Goal: Task Accomplishment & Management: Manage account settings

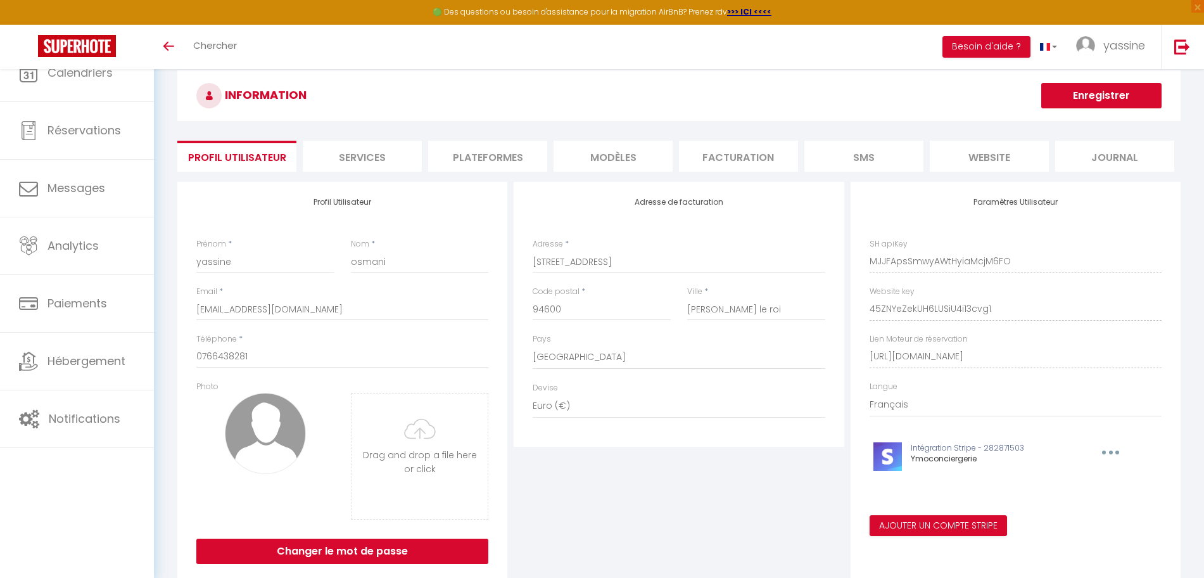
select select "28"
select select "fr"
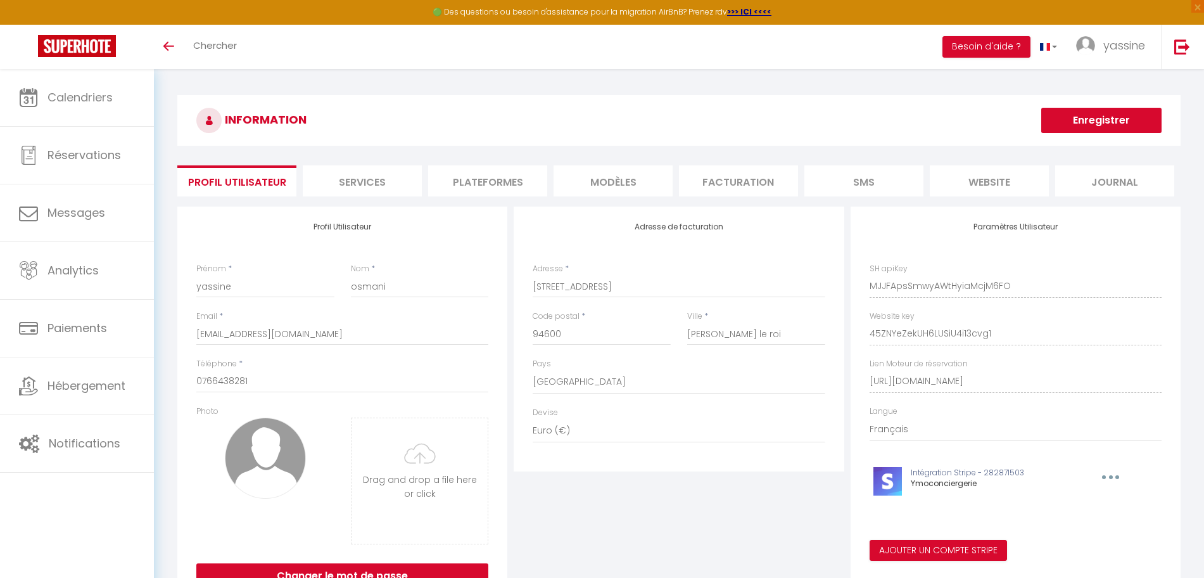
click at [498, 191] on li "Plateformes" at bounding box center [487, 180] width 119 height 31
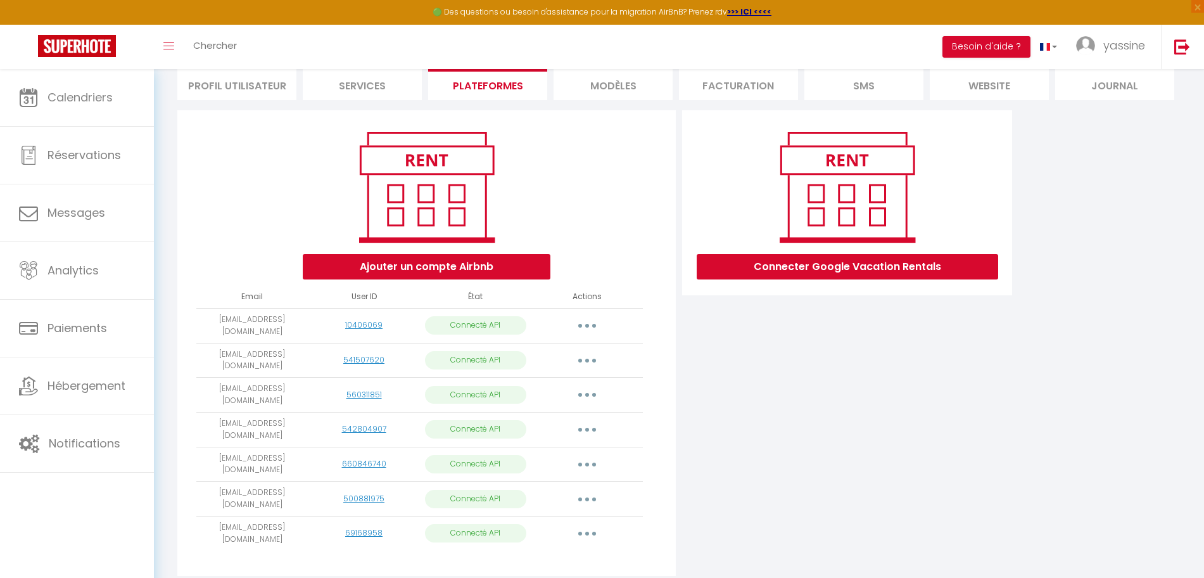
scroll to position [122, 0]
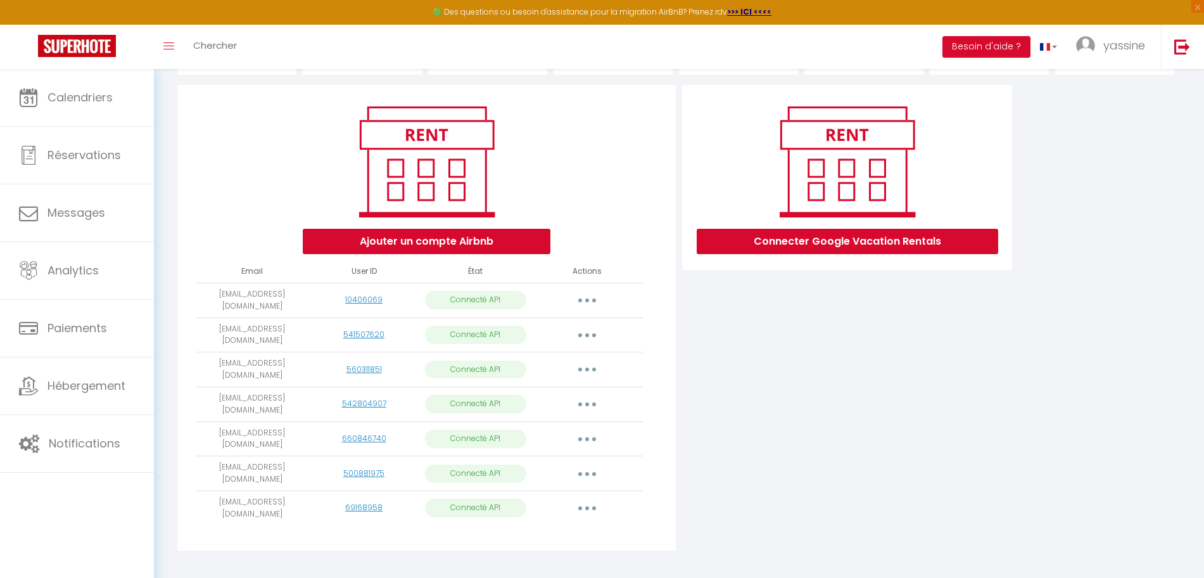
drag, startPoint x: 590, startPoint y: 489, endPoint x: 588, endPoint y: 499, distance: 10.3
click at [590, 498] on button "button" at bounding box center [587, 508] width 35 height 20
click at [570, 527] on link "Importer les appartements" at bounding box center [531, 538] width 140 height 22
select select "22722"
select select
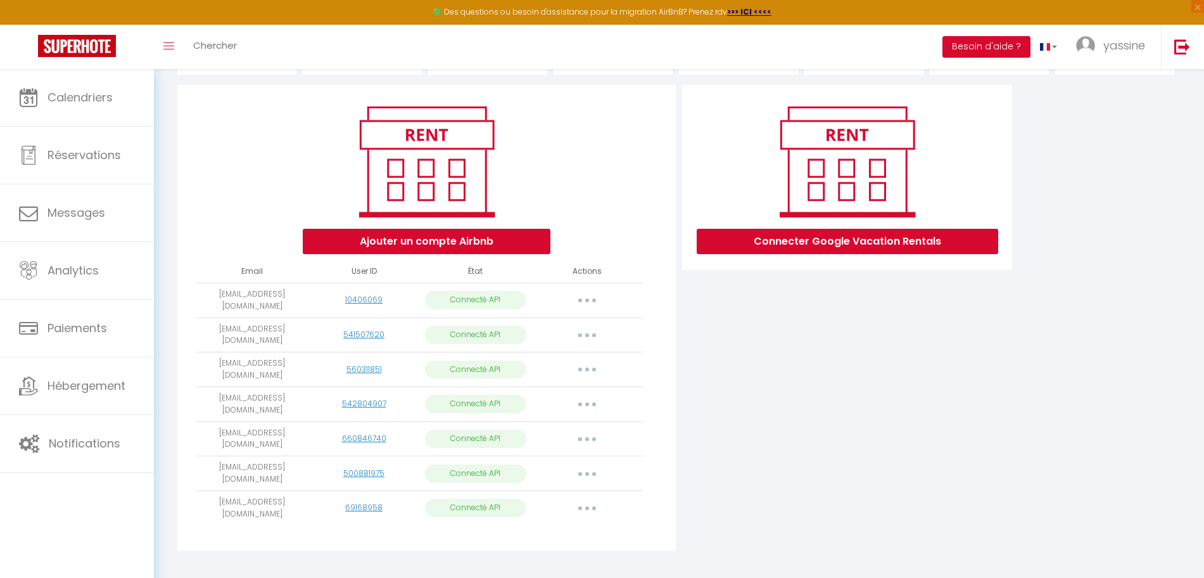
select select
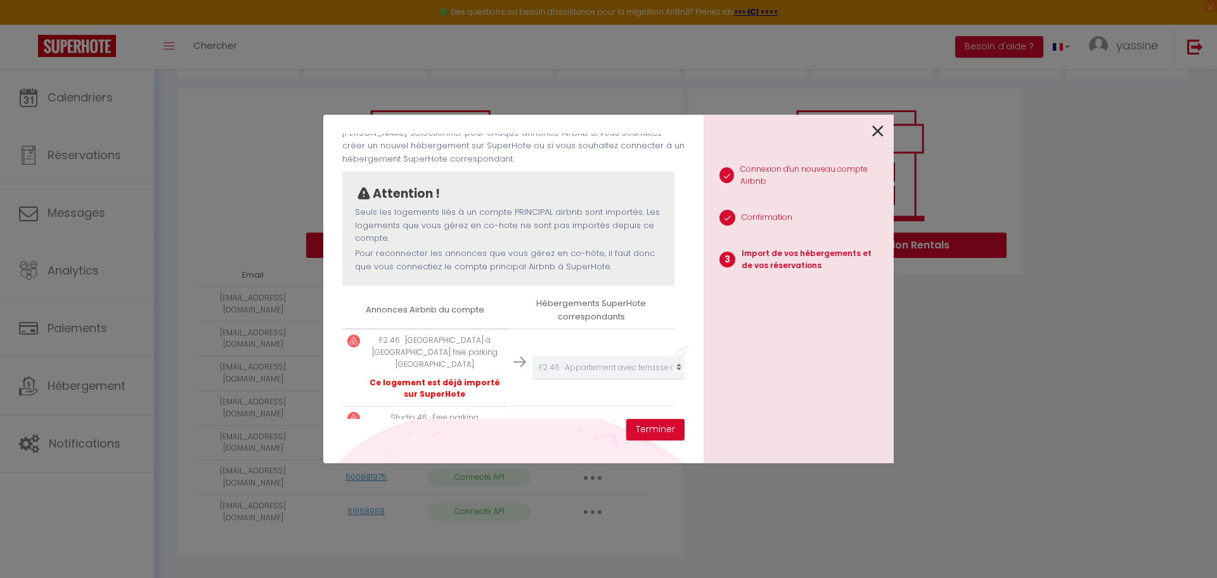
scroll to position [144, 0]
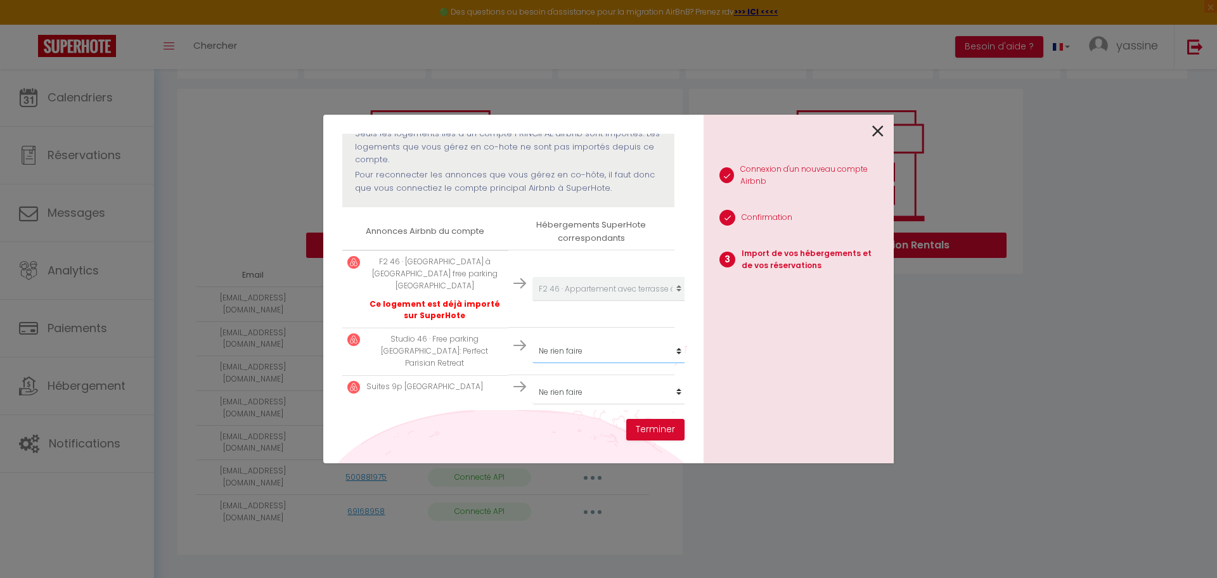
click at [573, 339] on select "Créer un nouvel hébergement Ne rien faire F2 46 · Appartement avec terrasse à d…" at bounding box center [610, 351] width 156 height 24
select select "22723"
click at [532, 339] on select "Créer un nouvel hébergement Ne rien faire F2 46 · Appartement avec terrasse à d…" at bounding box center [610, 351] width 156 height 24
click at [574, 380] on select "Créer un nouvel hébergement Ne rien faire F2 46 · Appartement avec terrasse à d…" at bounding box center [610, 392] width 156 height 24
select select "23490"
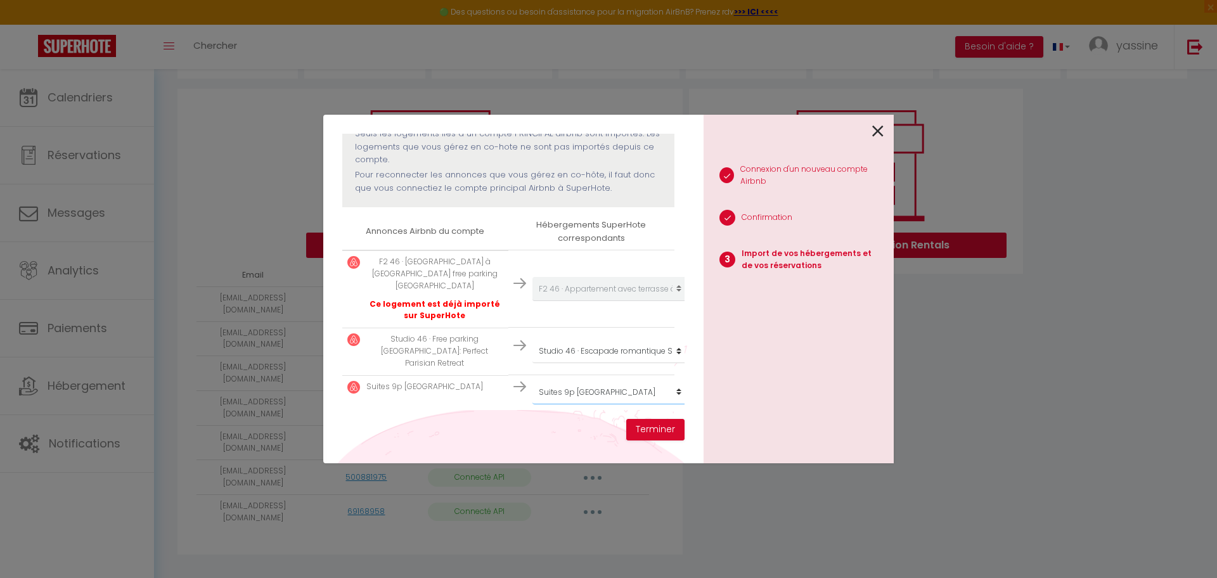
click at [532, 380] on select "Créer un nouvel hébergement Ne rien faire F2 46 · Appartement avec terrasse à d…" at bounding box center [610, 392] width 156 height 24
click at [665, 428] on button "Terminer" at bounding box center [655, 430] width 58 height 22
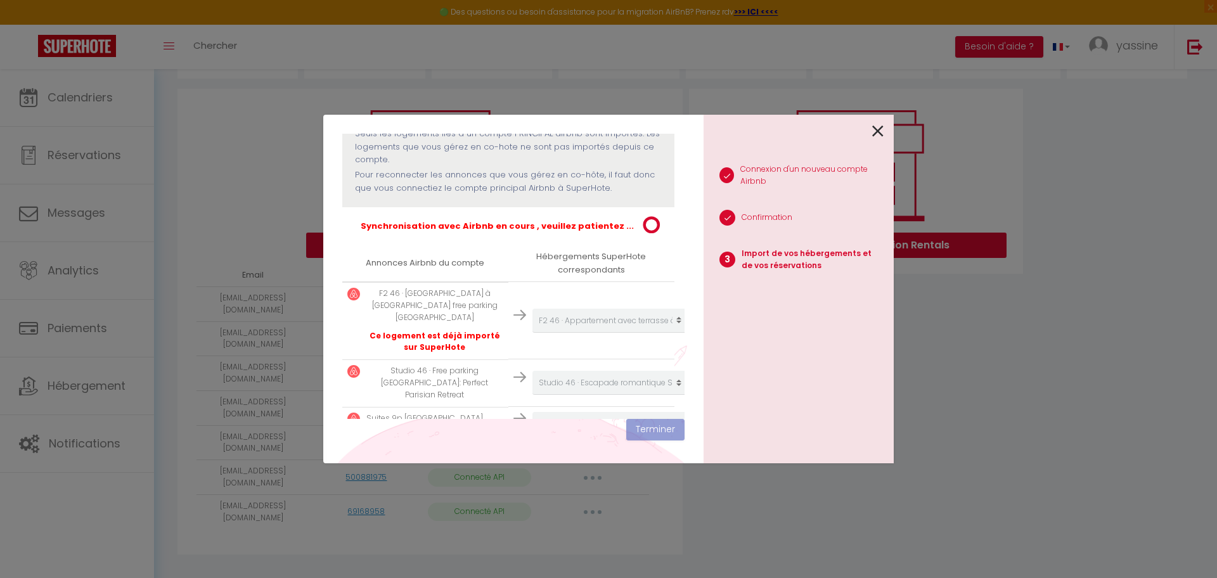
scroll to position [176, 0]
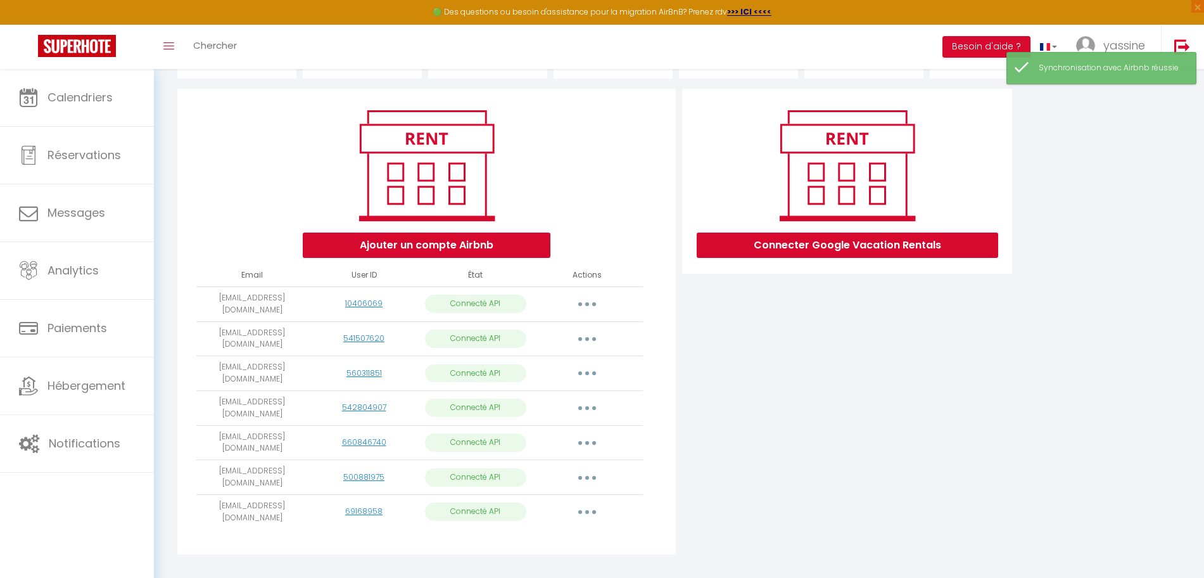
click at [591, 467] on button "button" at bounding box center [587, 477] width 35 height 20
click at [563, 497] on link "Importer les appartements" at bounding box center [531, 506] width 140 height 22
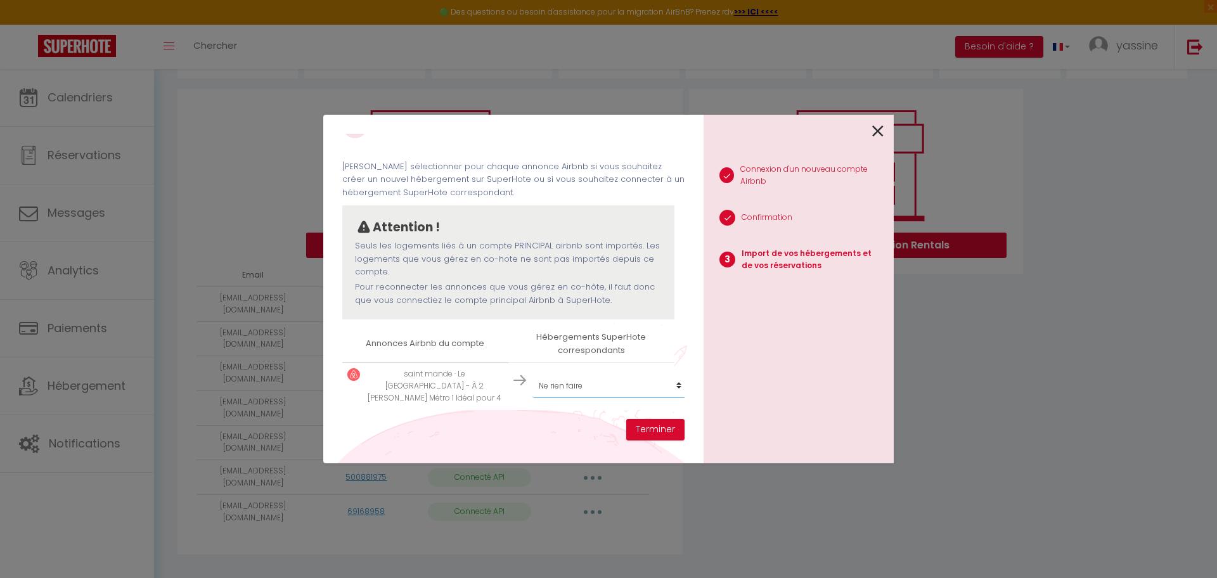
click at [573, 383] on select "Créer un nouvel hébergement Ne rien faire F2 46 · Appartement avec terrasse à d…" at bounding box center [610, 386] width 156 height 24
select select "26872"
click at [532, 374] on select "Créer un nouvel hébergement Ne rien faire F2 46 · Appartement avec terrasse à d…" at bounding box center [610, 386] width 156 height 24
click at [653, 429] on button "Terminer" at bounding box center [655, 430] width 58 height 22
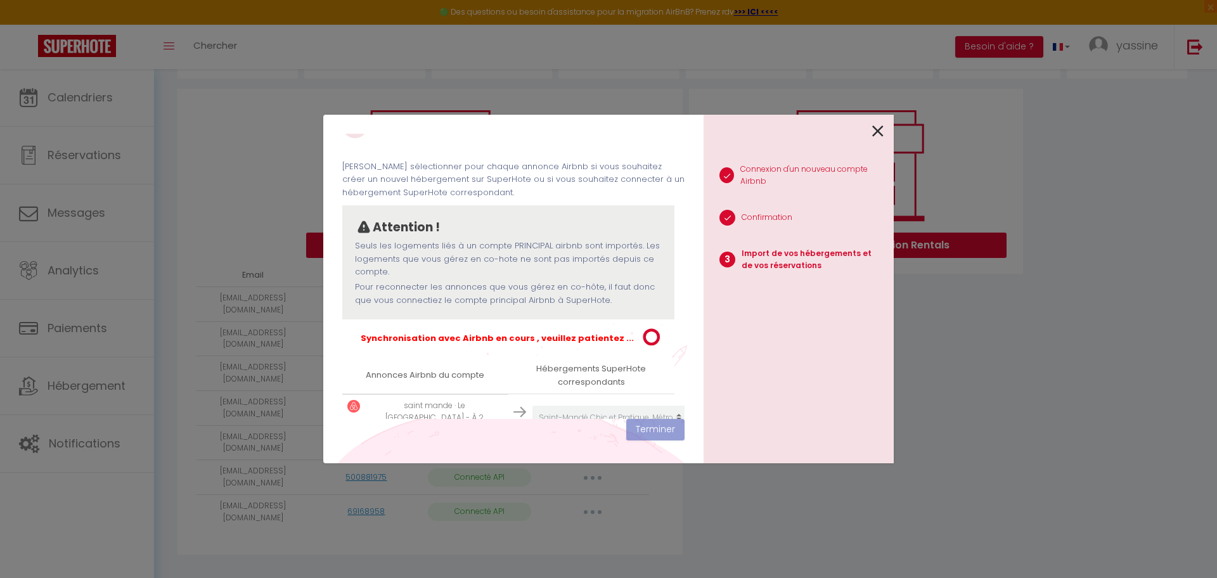
scroll to position [63, 0]
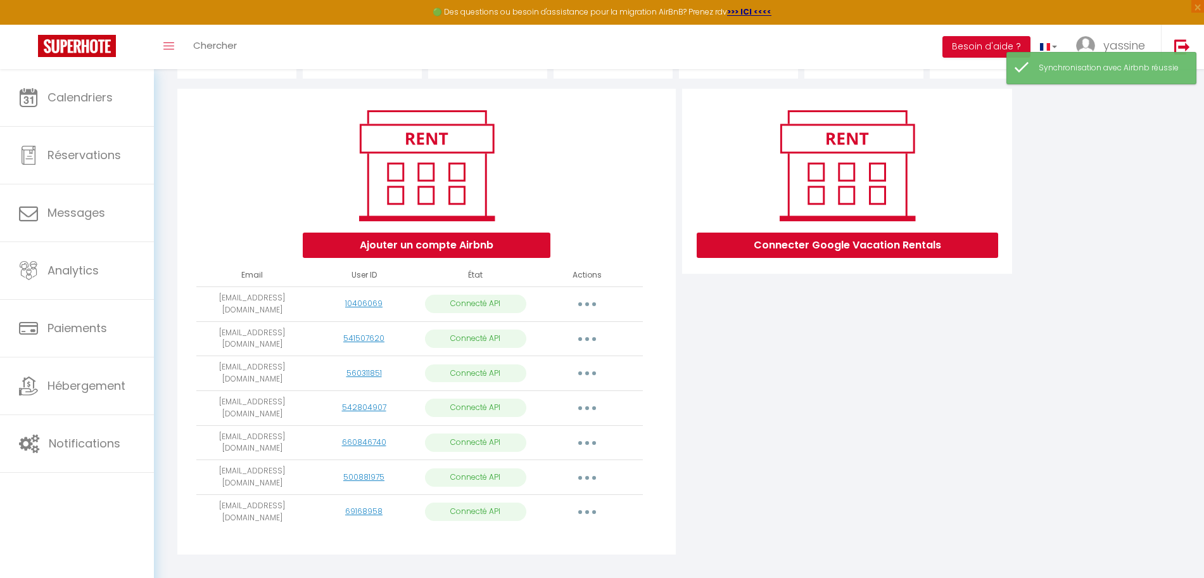
click at [585, 433] on button "button" at bounding box center [587, 443] width 35 height 20
click at [565, 461] on link "Importer les appartements" at bounding box center [531, 472] width 140 height 22
select select "57058"
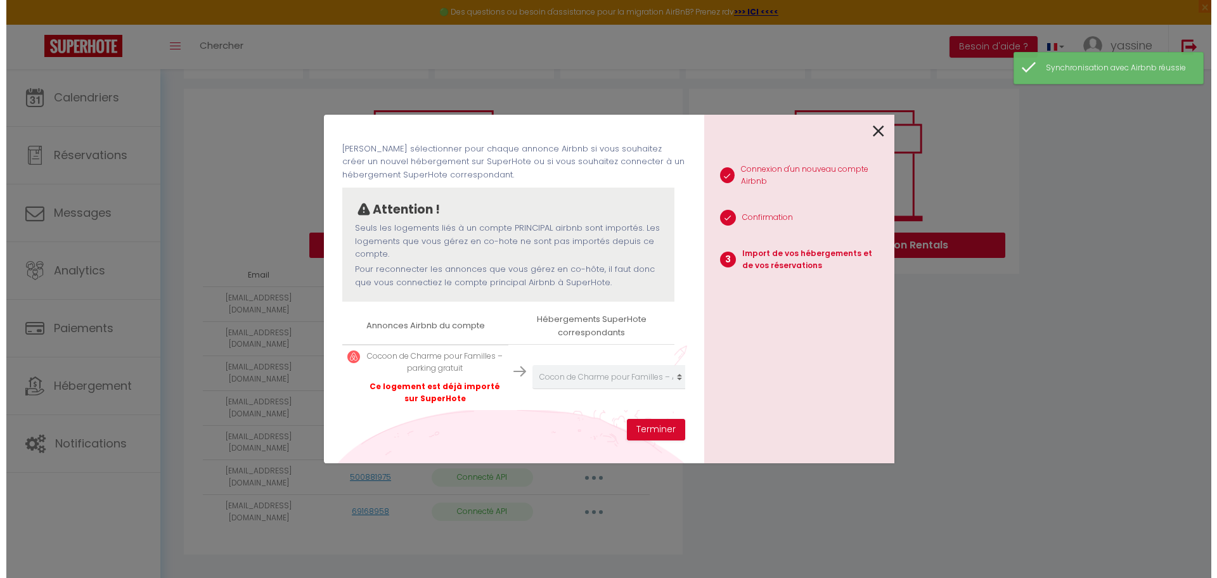
scroll to position [61, 0]
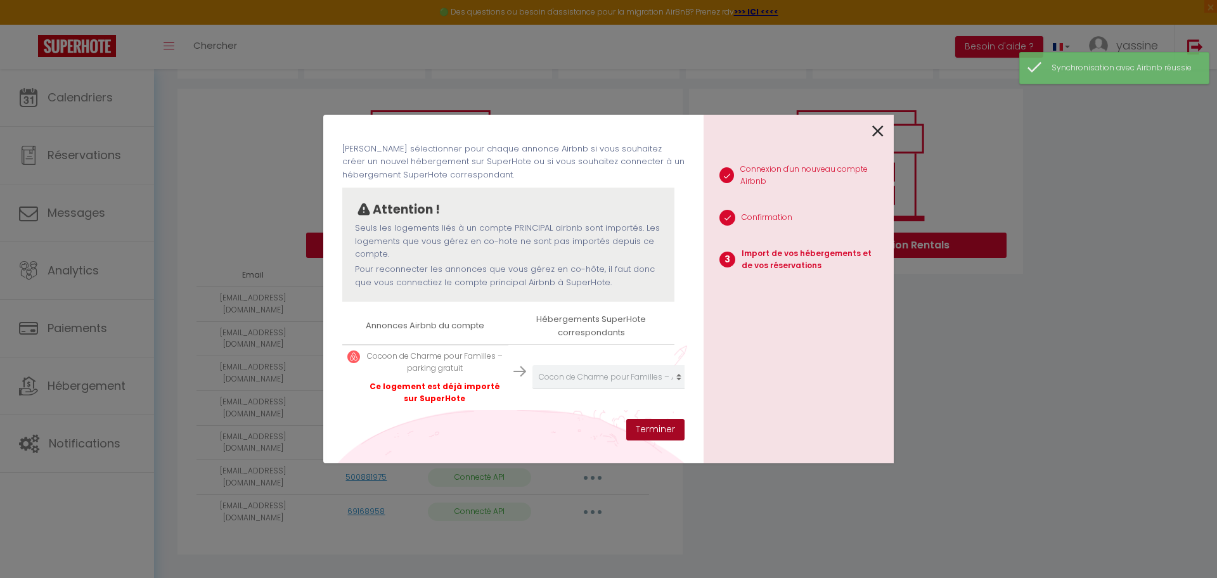
click at [658, 424] on button "Terminer" at bounding box center [655, 430] width 58 height 22
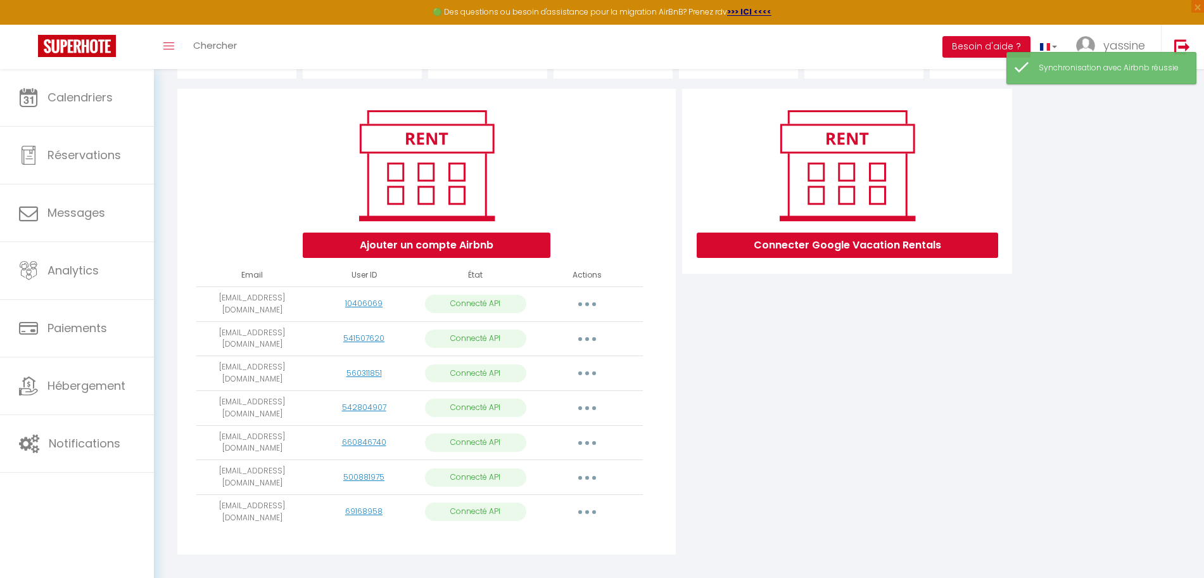
click at [585, 398] on button "button" at bounding box center [587, 408] width 35 height 20
click at [572, 426] on link "Importer les appartements" at bounding box center [531, 437] width 140 height 22
select select "26873"
select select "26874"
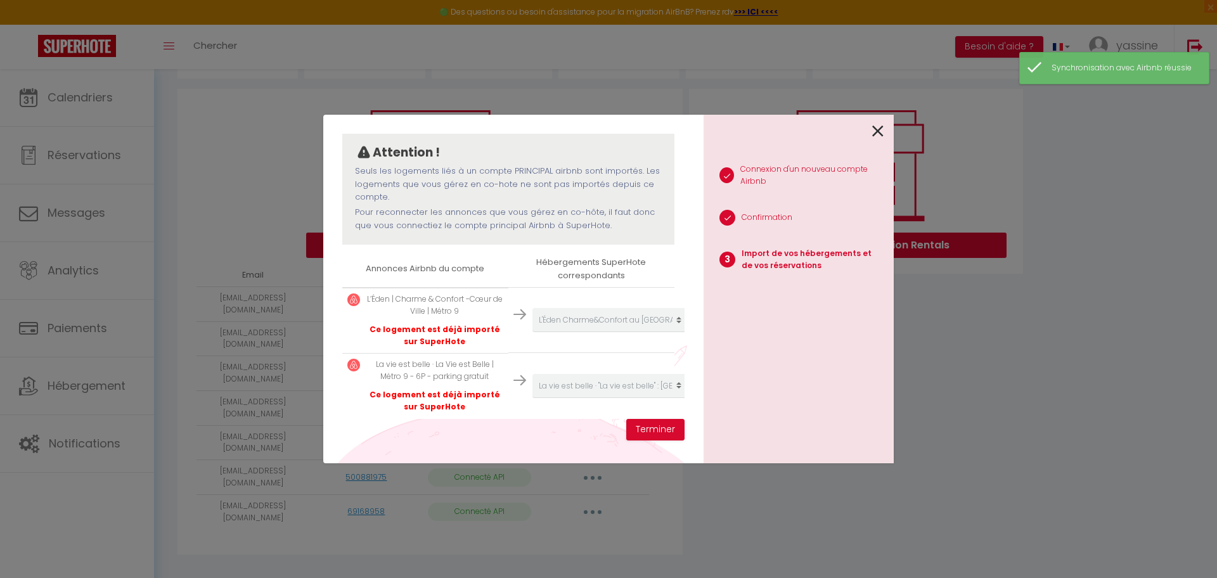
scroll to position [127, 0]
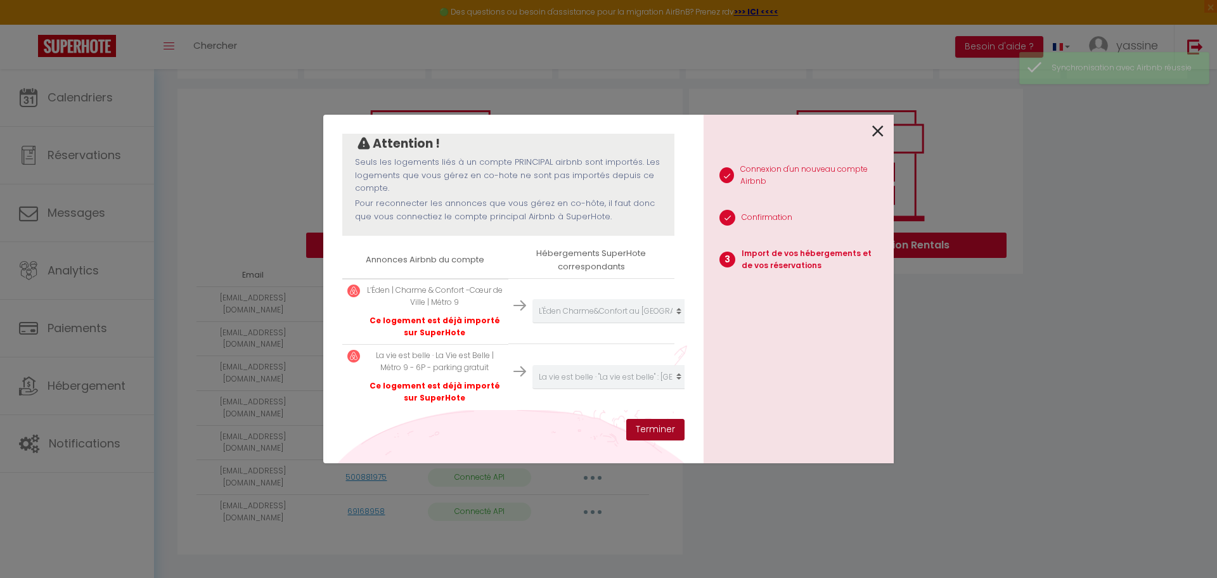
click at [646, 422] on button "Terminer" at bounding box center [655, 430] width 58 height 22
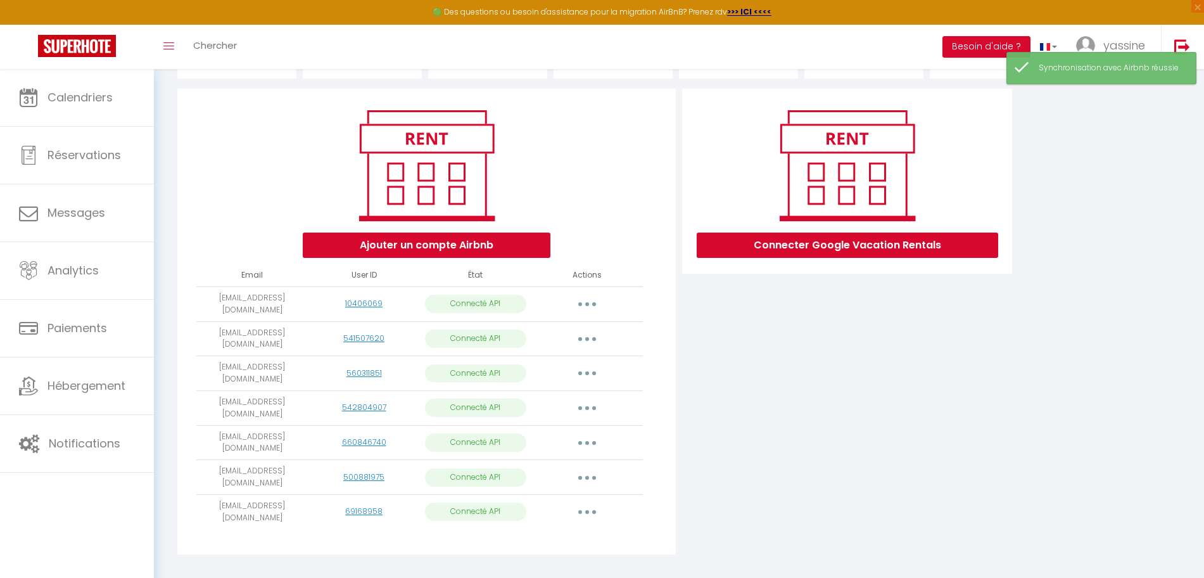
click at [578, 364] on button "button" at bounding box center [587, 373] width 35 height 20
click at [570, 392] on link "Importer les appartements" at bounding box center [531, 403] width 140 height 22
select select "37249"
select select "53087"
select select "53088"
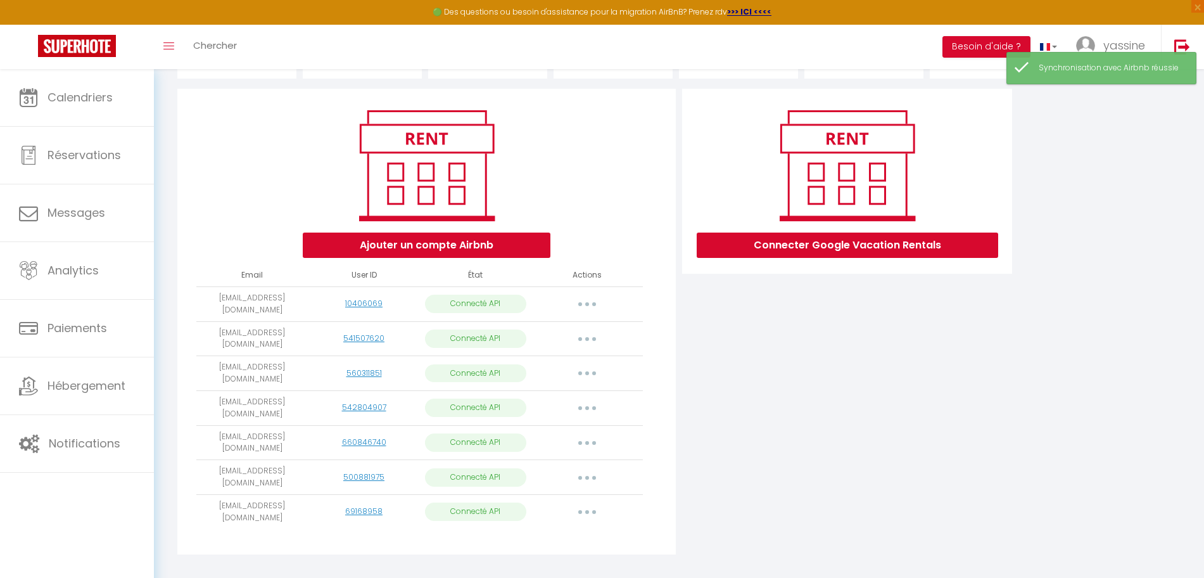
select select "53089"
select select "57206"
select select
select select "69121"
select select "75439"
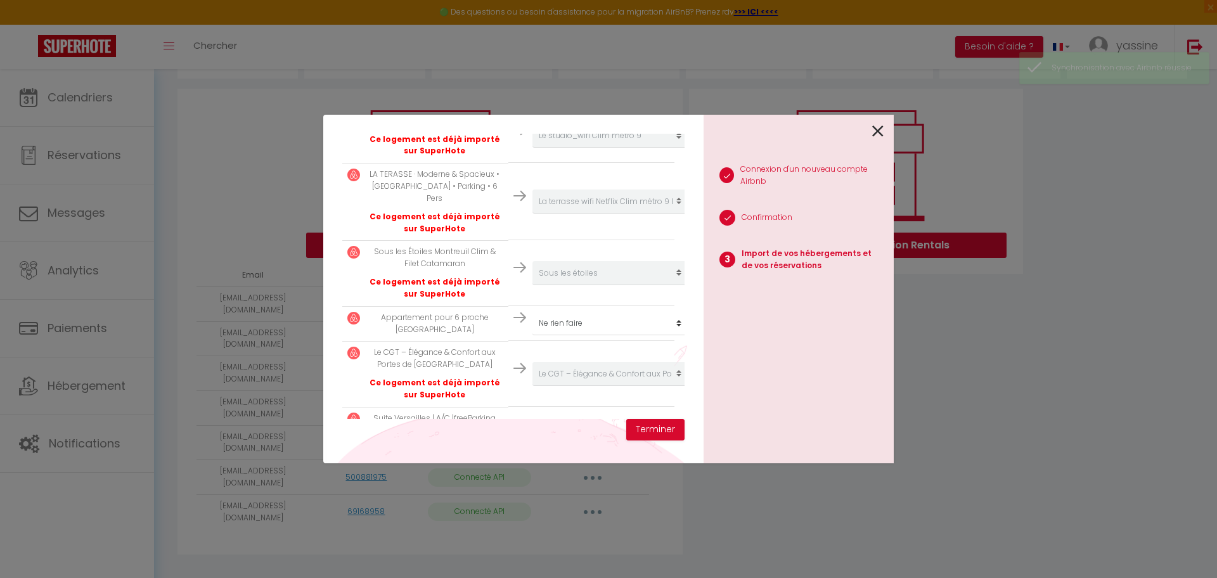
scroll to position [502, 0]
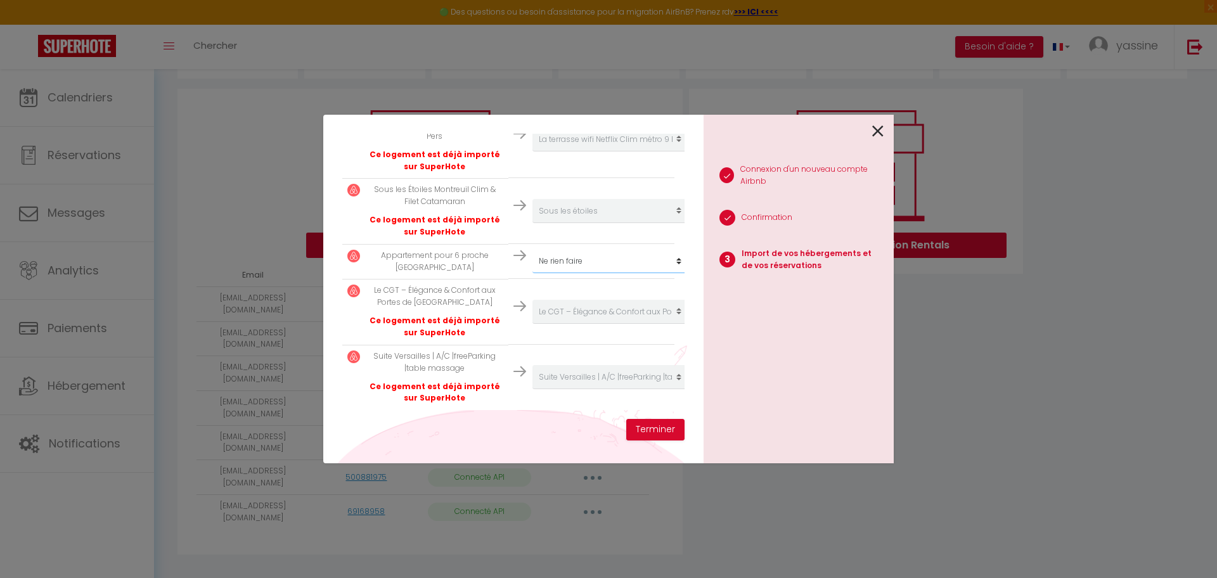
click at [564, 249] on select "Créer un nouvel hébergement Ne rien faire F2 46 · Appartement avec terrasse à d…" at bounding box center [610, 261] width 156 height 24
click at [720, 125] on div at bounding box center [793, 130] width 180 height 30
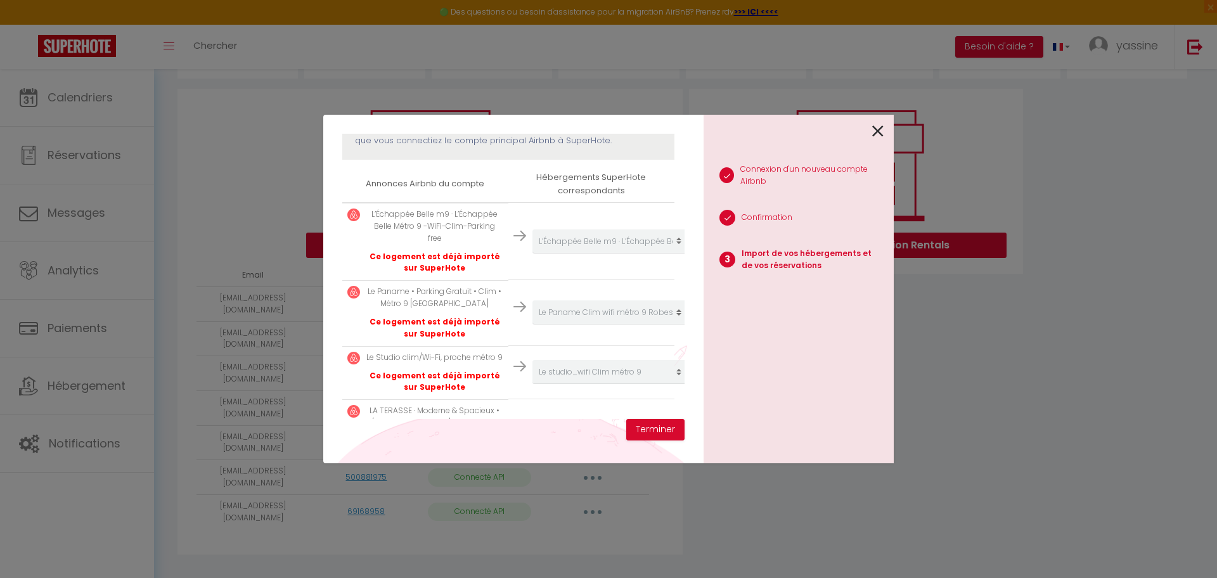
scroll to position [185, 0]
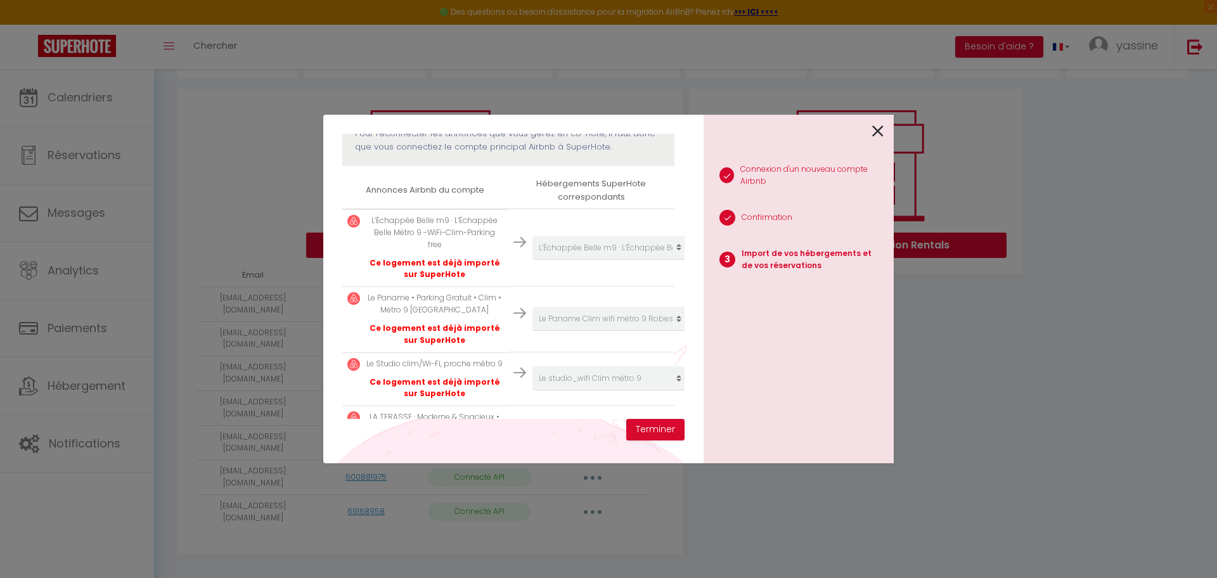
click at [879, 131] on icon at bounding box center [877, 131] width 11 height 19
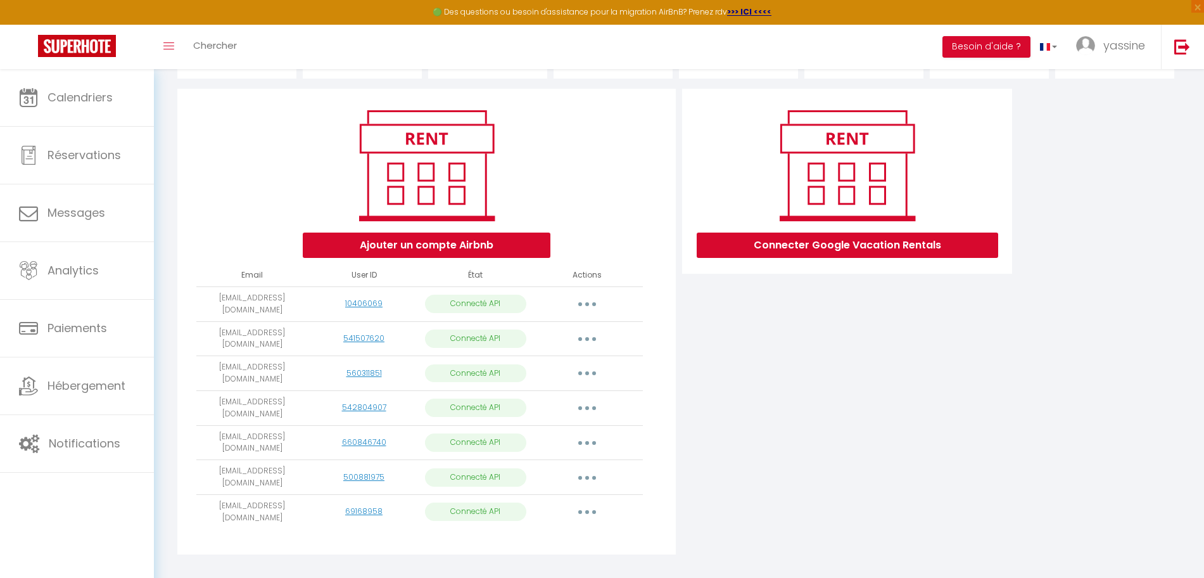
click at [591, 302] on button "button" at bounding box center [587, 304] width 35 height 20
click at [575, 325] on link "Importer les appartements" at bounding box center [531, 333] width 140 height 22
select select "19923"
select select
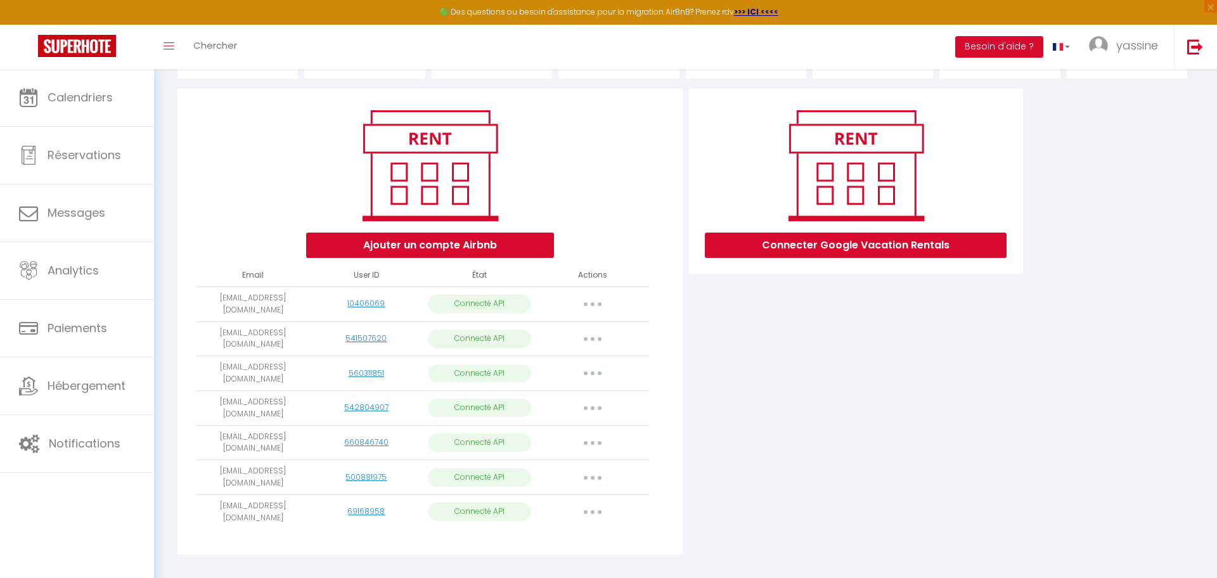
select select "75443"
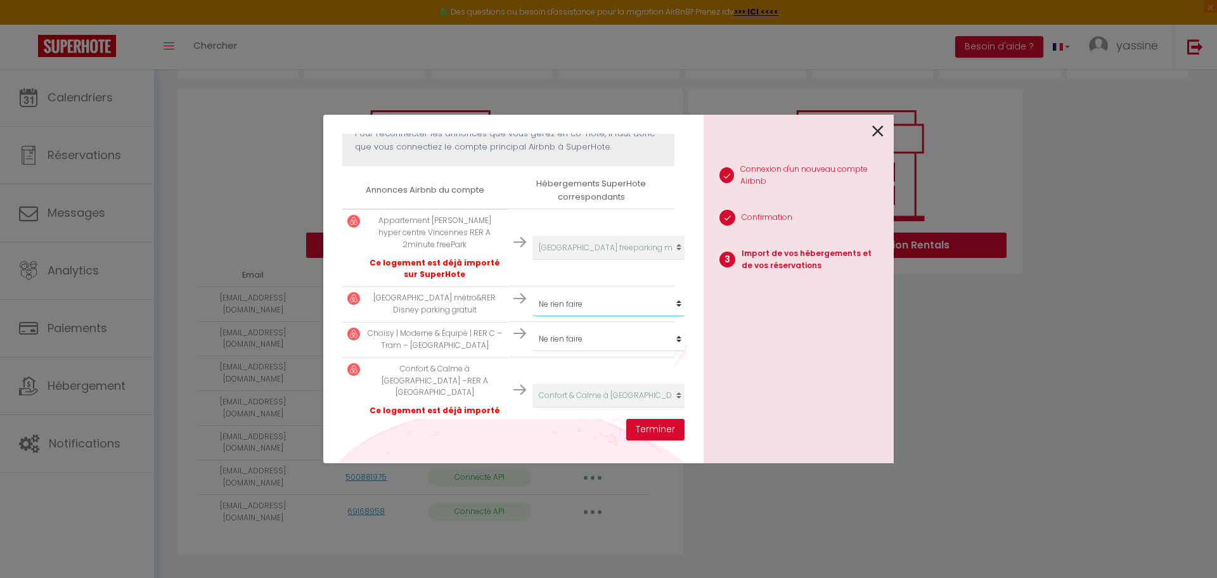
click at [582, 309] on select "Créer un nouvel hébergement Ne rien faire F2 46 · Appartement avec terrasse à d…" at bounding box center [610, 304] width 156 height 24
select select "19923"
click at [532, 292] on select "Créer un nouvel hébergement Ne rien faire F2 46 · Appartement avec terrasse à d…" at bounding box center [610, 304] width 156 height 24
click at [570, 340] on select "Créer un nouvel hébergement Ne rien faire F2 46 · Appartement avec terrasse à d…" at bounding box center [610, 339] width 156 height 24
click at [367, 153] on div "Attention ! Seuls les logements liés à un compte PRINCIPAL airbnb sont importés…" at bounding box center [508, 109] width 332 height 114
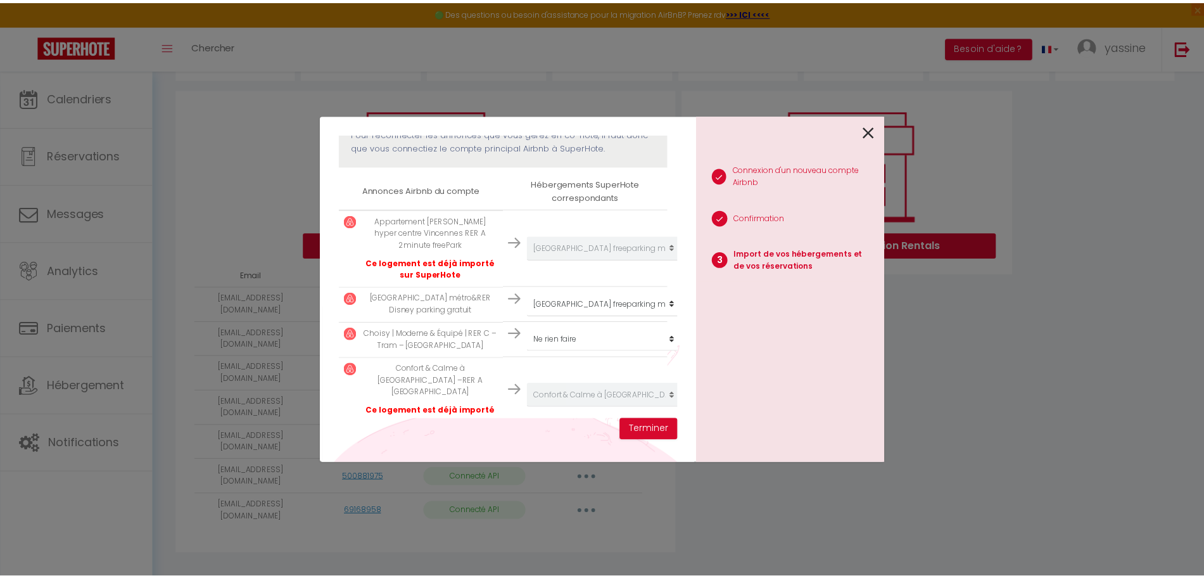
scroll to position [210, 0]
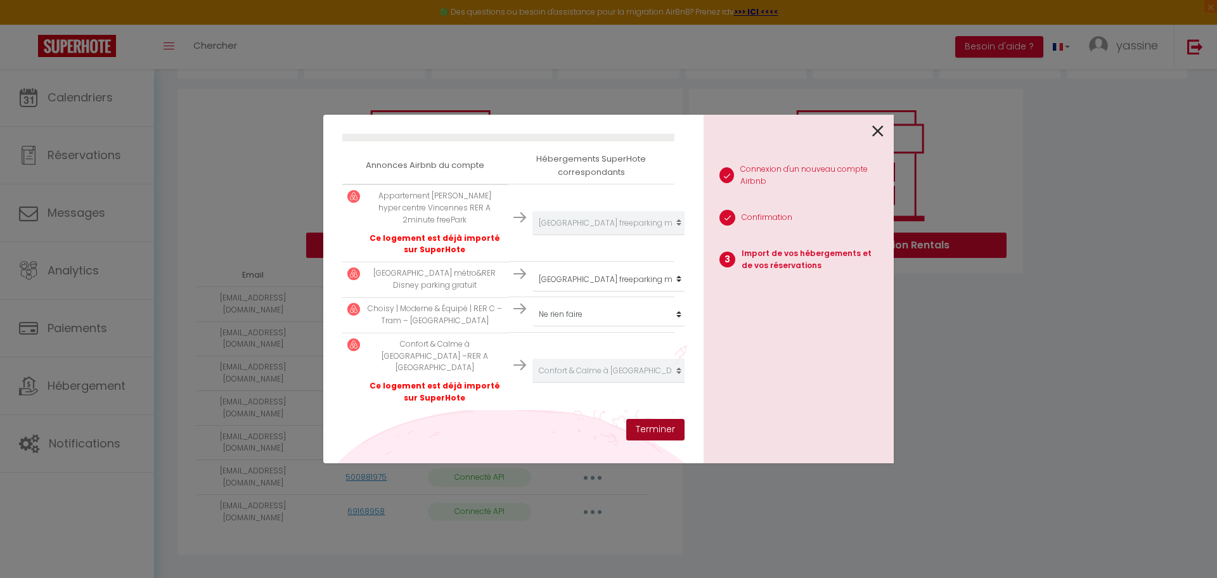
click at [641, 429] on button "Terminer" at bounding box center [655, 430] width 58 height 22
